Goal: Information Seeking & Learning: Learn about a topic

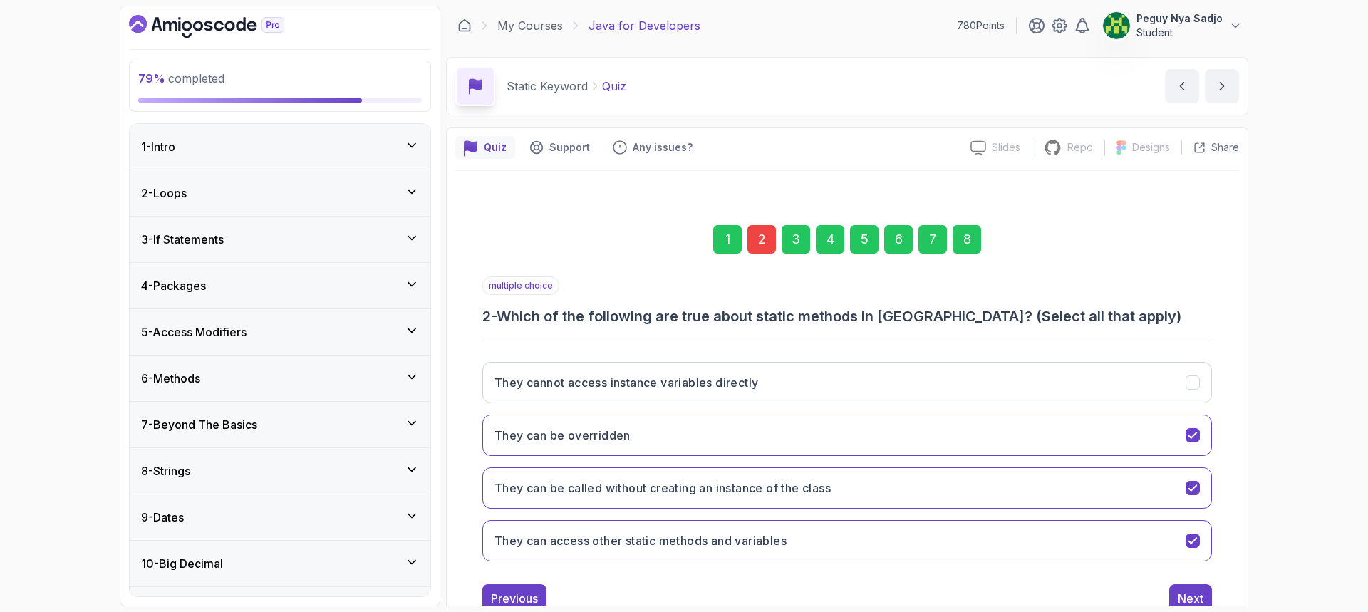
scroll to position [47, 0]
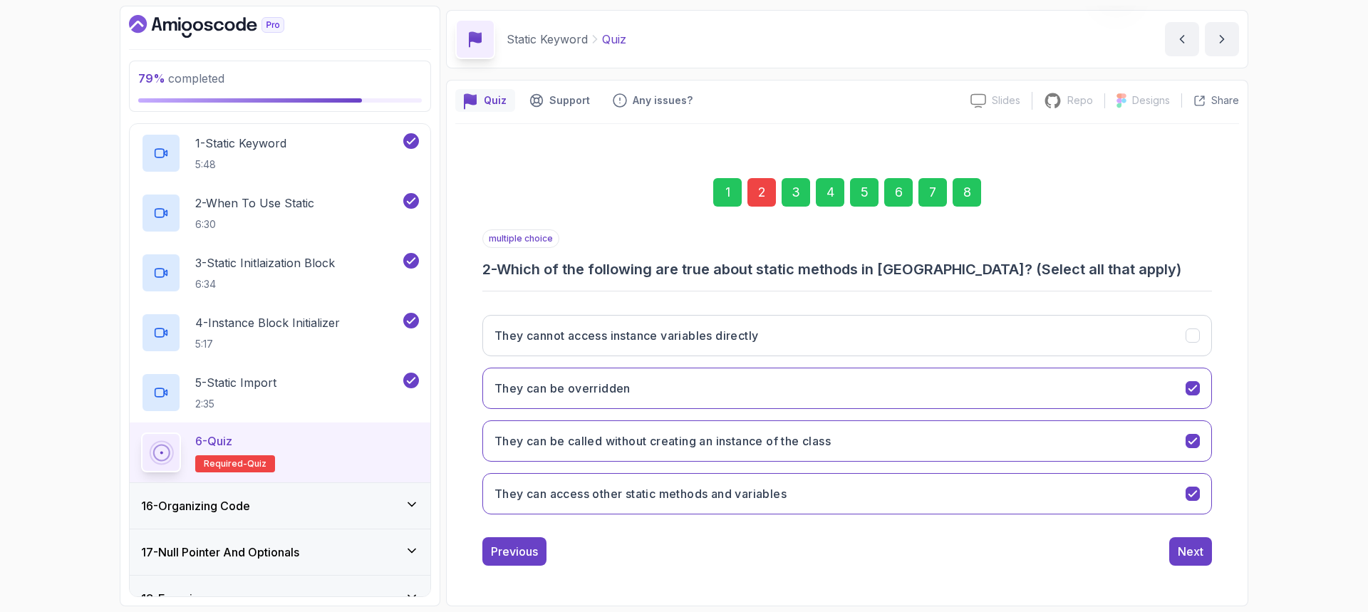
click at [395, 502] on div "16 - Organizing Code" at bounding box center [280, 505] width 278 height 17
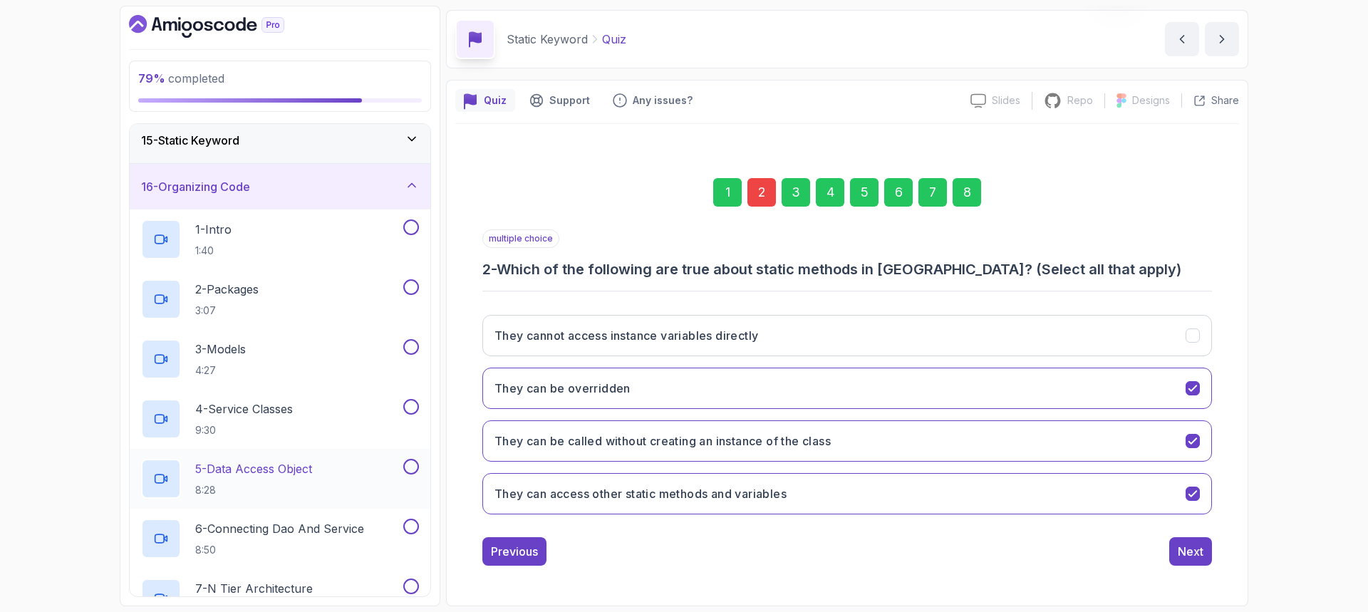
scroll to position [550, 0]
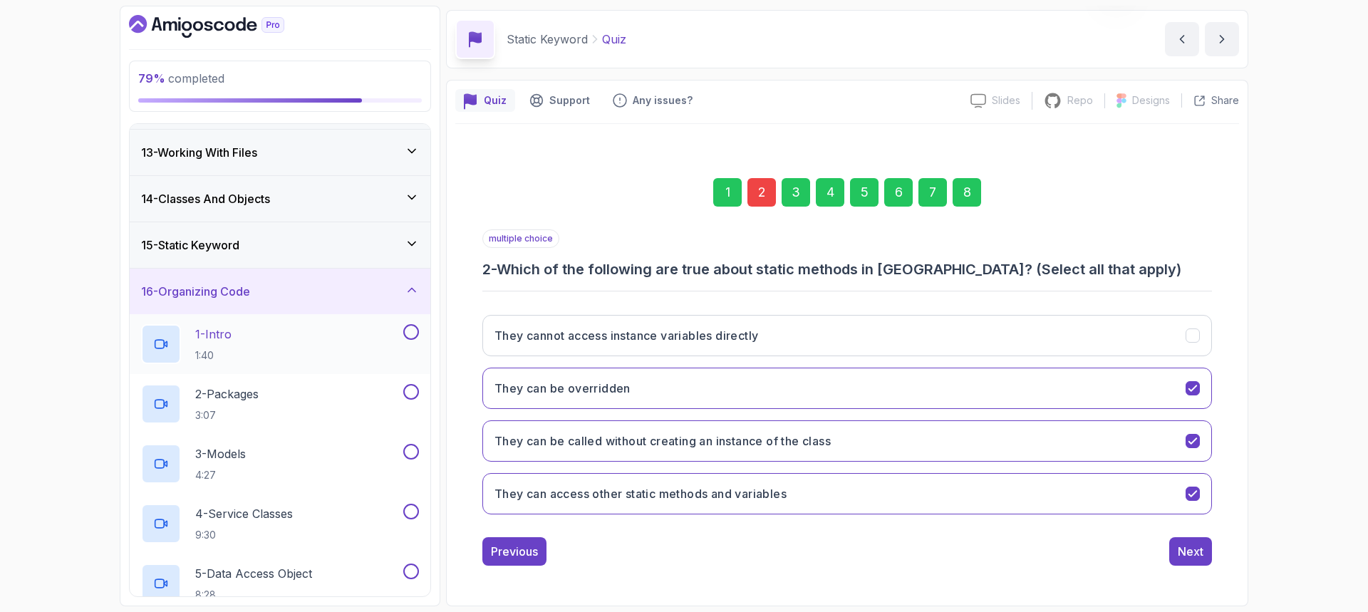
click at [325, 341] on div "1 - Intro 1:40" at bounding box center [270, 344] width 259 height 40
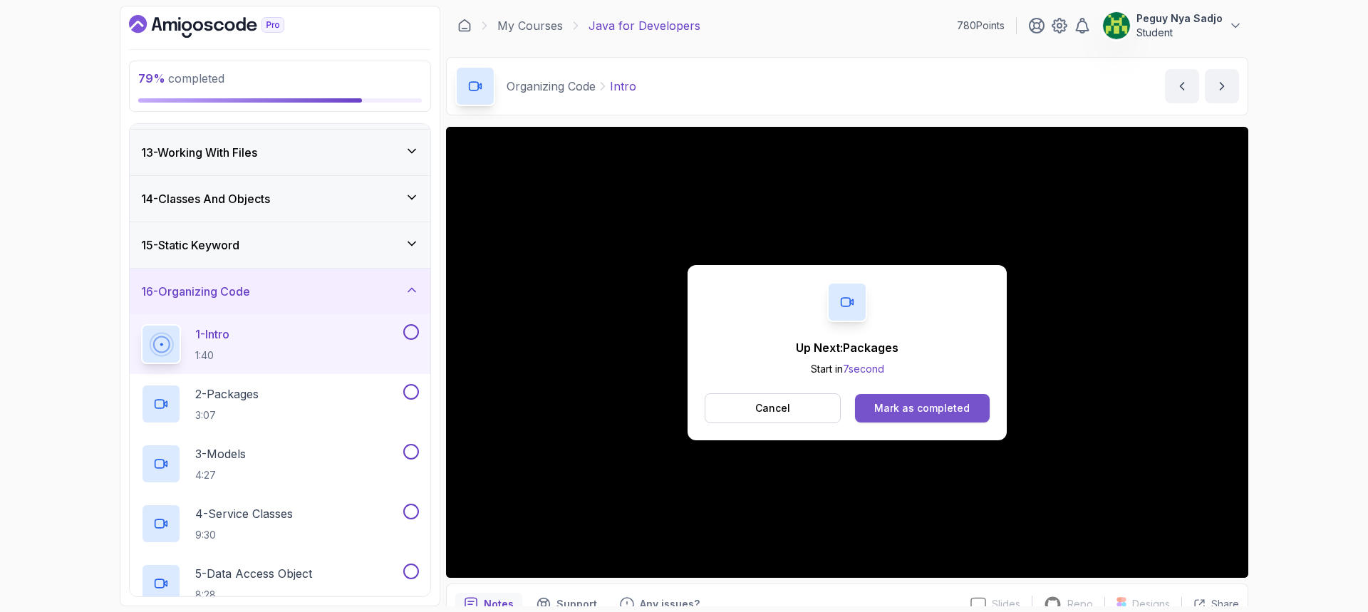
click at [875, 408] on button "Mark as completed" at bounding box center [922, 408] width 135 height 29
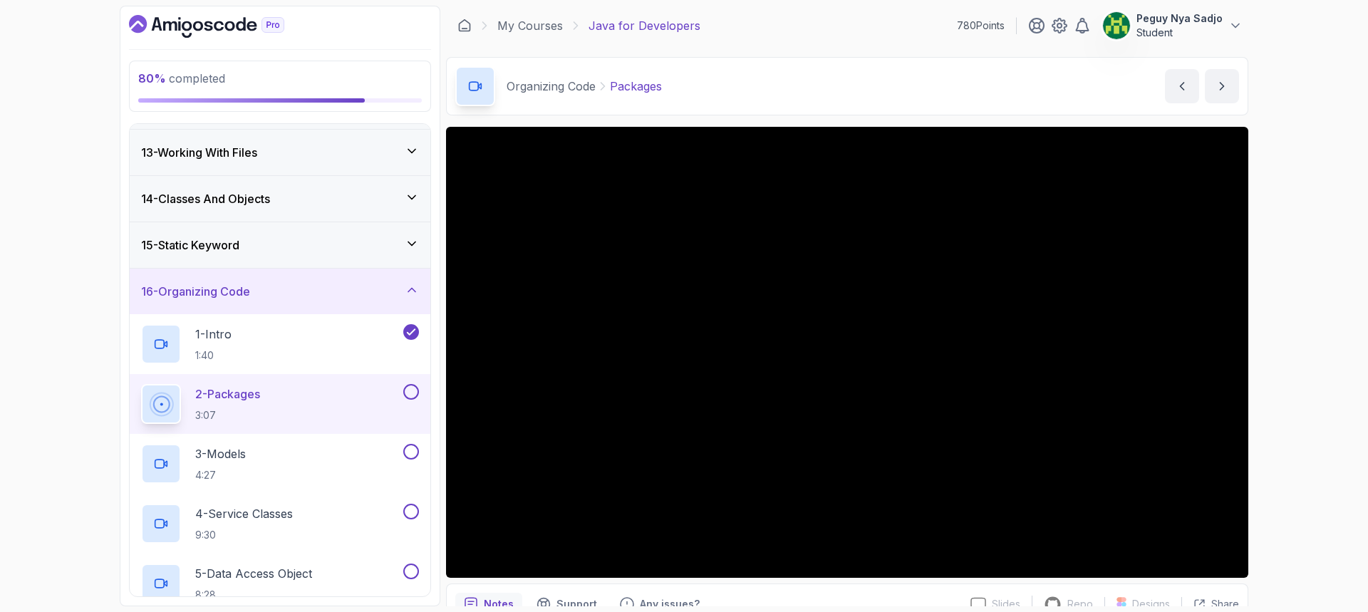
click at [941, 87] on div "Organizing Code Packages Packages by [PERSON_NAME]" at bounding box center [847, 86] width 802 height 58
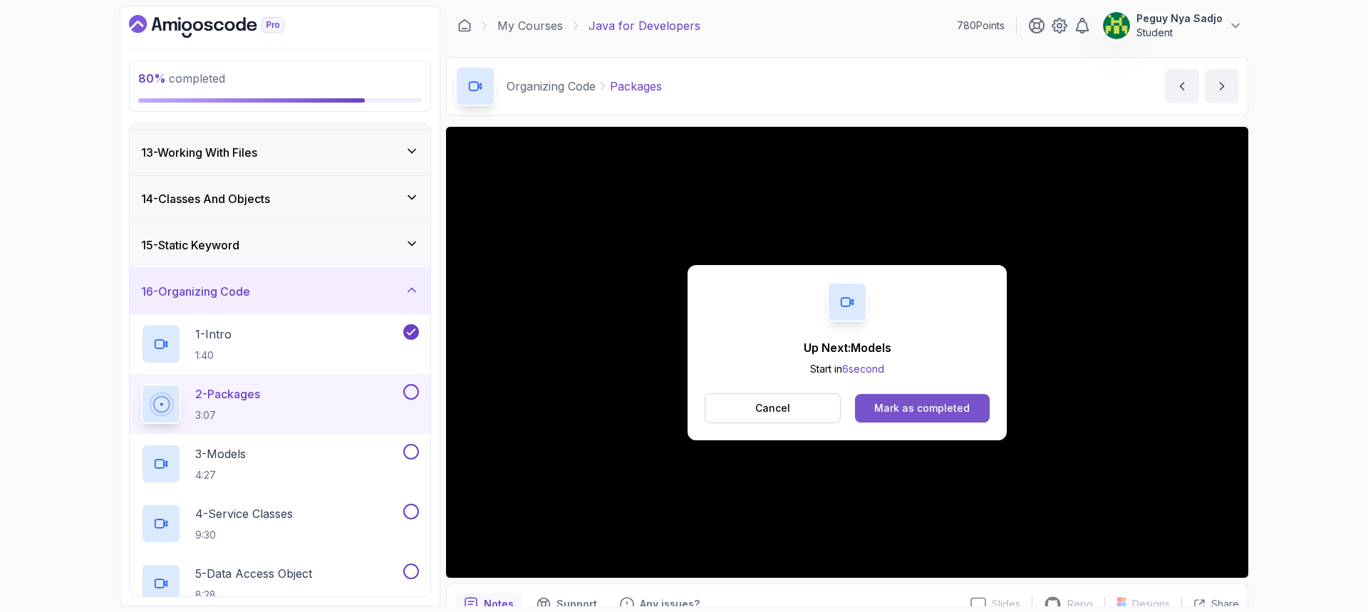
click at [904, 409] on div "Mark as completed" at bounding box center [921, 408] width 95 height 14
